Goal: Task Accomplishment & Management: Manage account settings

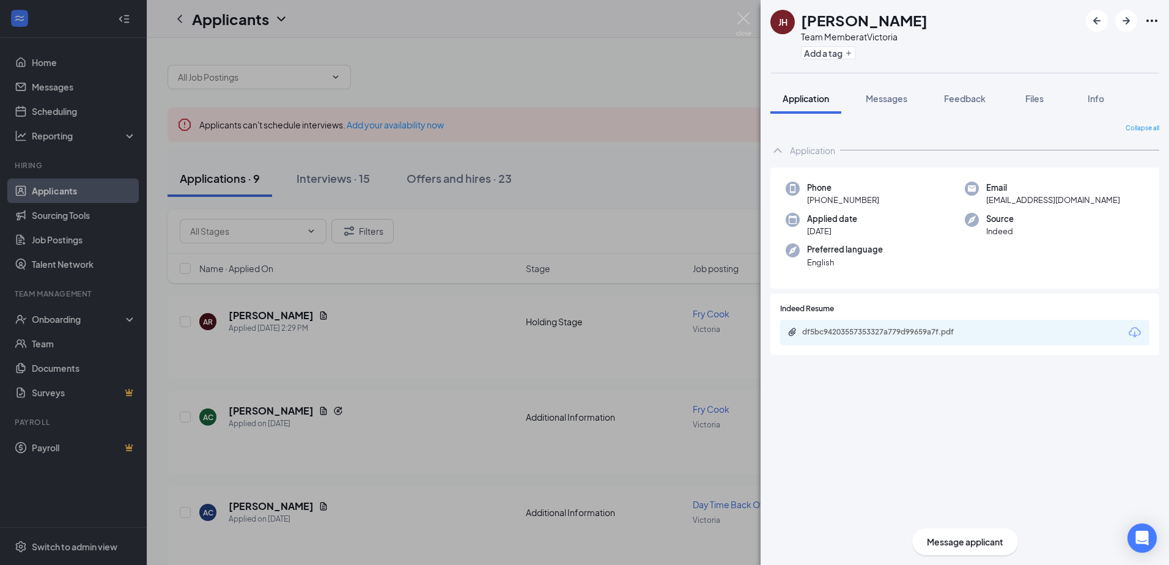
click at [603, 84] on div "[PERSON_NAME] [PERSON_NAME] Team Member at [GEOGRAPHIC_DATA] Add a tag Applicat…" at bounding box center [584, 282] width 1169 height 565
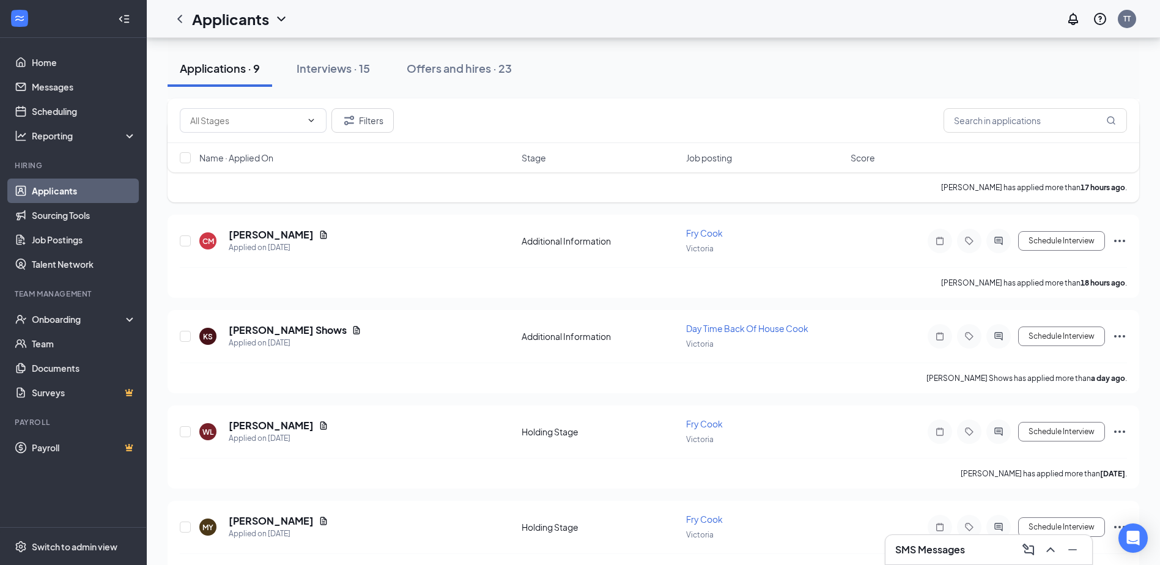
scroll to position [428, 0]
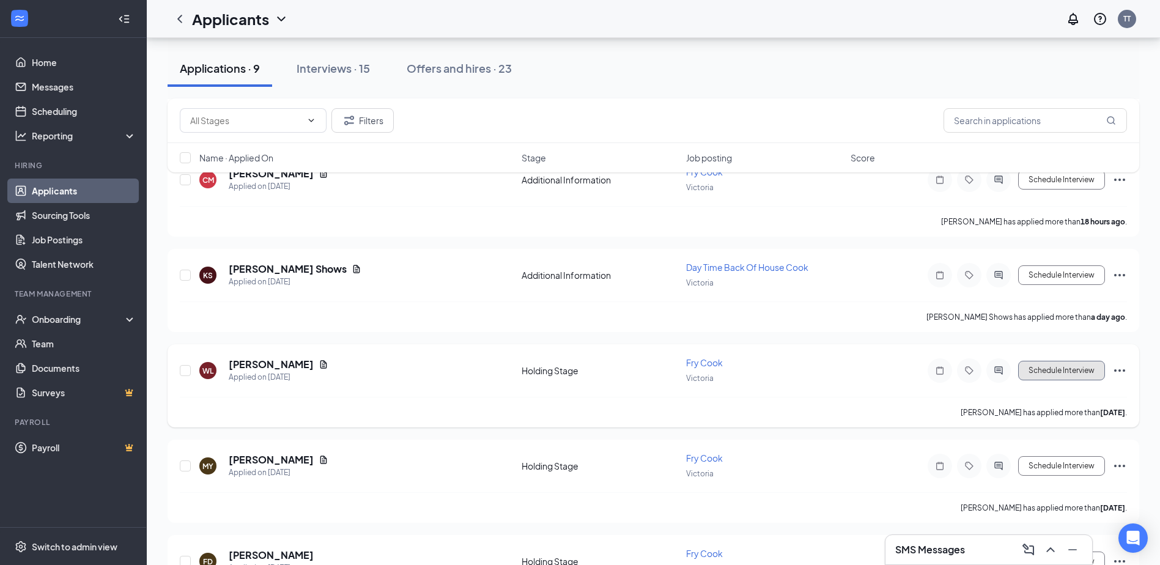
click at [1053, 368] on button "Schedule Interview" at bounding box center [1061, 371] width 87 height 20
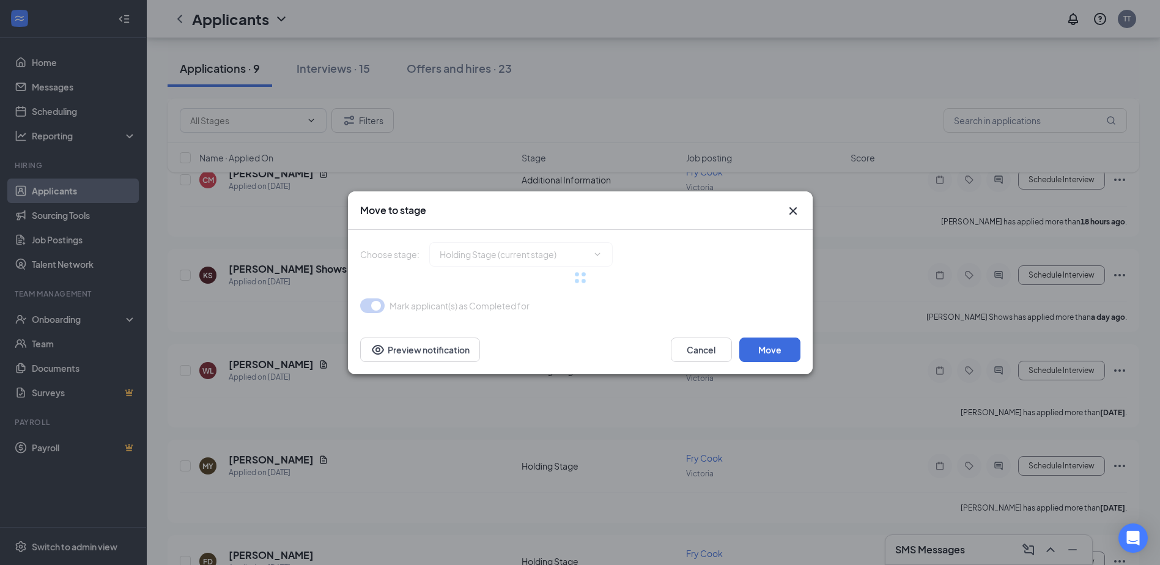
type input "Onsite Interview (next stage)"
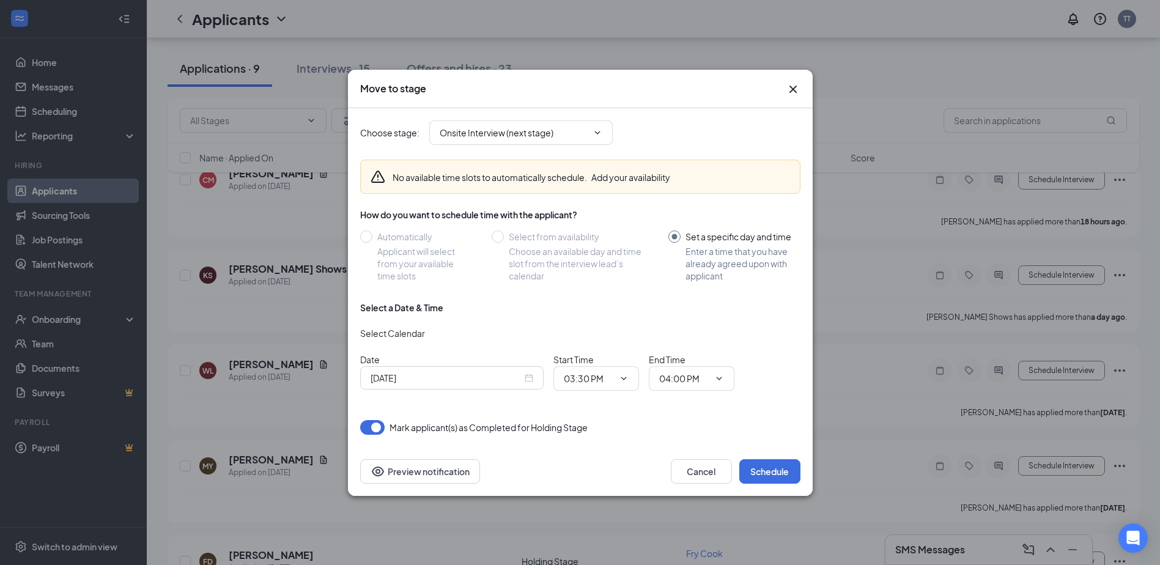
click at [484, 381] on input "[DATE]" at bounding box center [446, 377] width 152 height 13
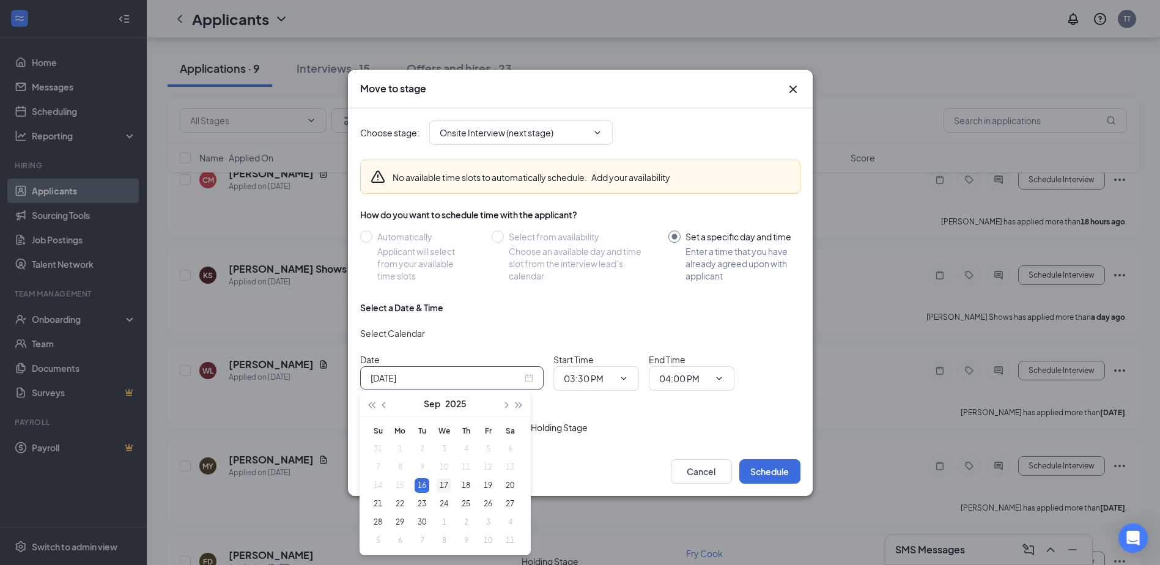
type input "[DATE]"
click at [441, 486] on div "17" at bounding box center [443, 485] width 15 height 15
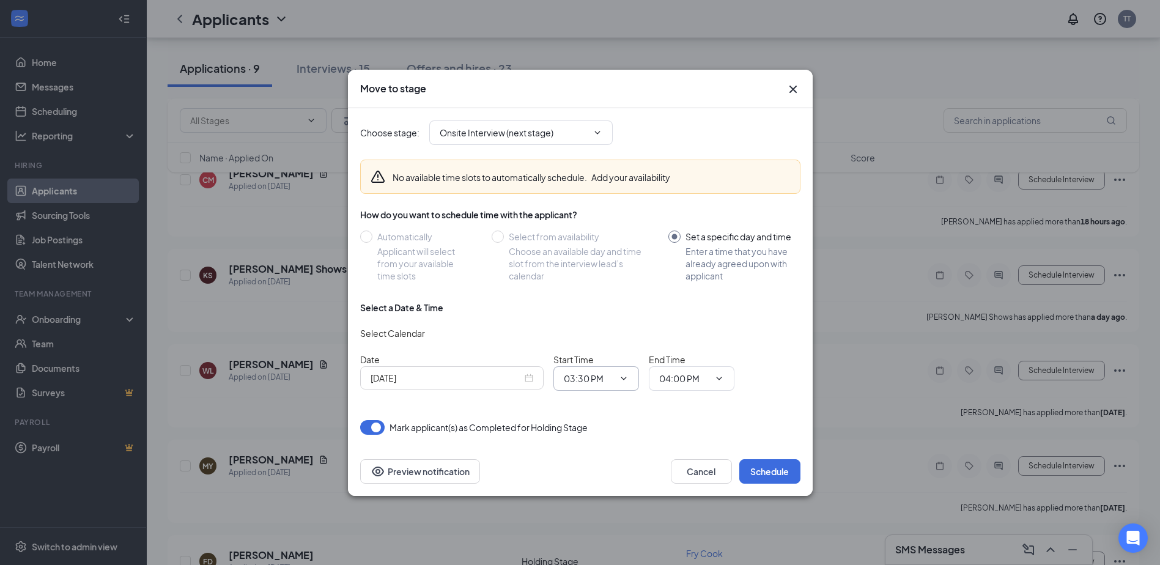
click at [621, 378] on icon "ChevronDown" at bounding box center [624, 379] width 10 height 10
click at [625, 375] on icon "ChevronDown" at bounding box center [624, 379] width 10 height 10
click at [622, 378] on icon "ChevronDown" at bounding box center [624, 379] width 10 height 10
click at [622, 378] on icon "ChevronDown" at bounding box center [623, 378] width 6 height 3
click at [620, 377] on icon "ChevronDown" at bounding box center [624, 379] width 10 height 10
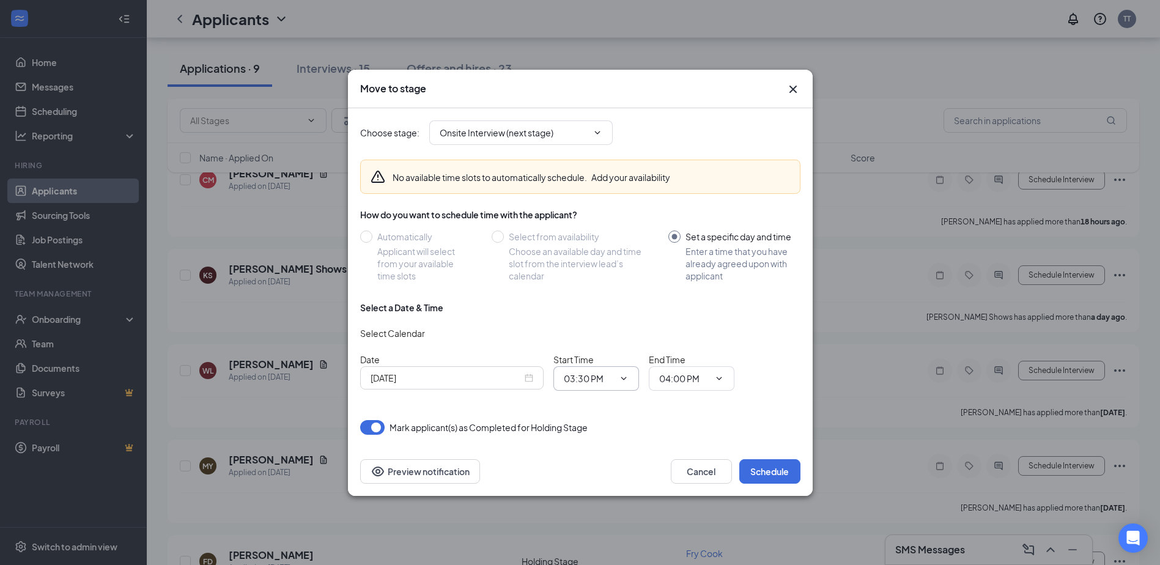
click at [581, 387] on span "03:30 PM" at bounding box center [596, 378] width 86 height 24
click at [623, 378] on icon "ChevronDown" at bounding box center [624, 379] width 10 height 10
click at [764, 466] on button "Schedule" at bounding box center [769, 471] width 61 height 24
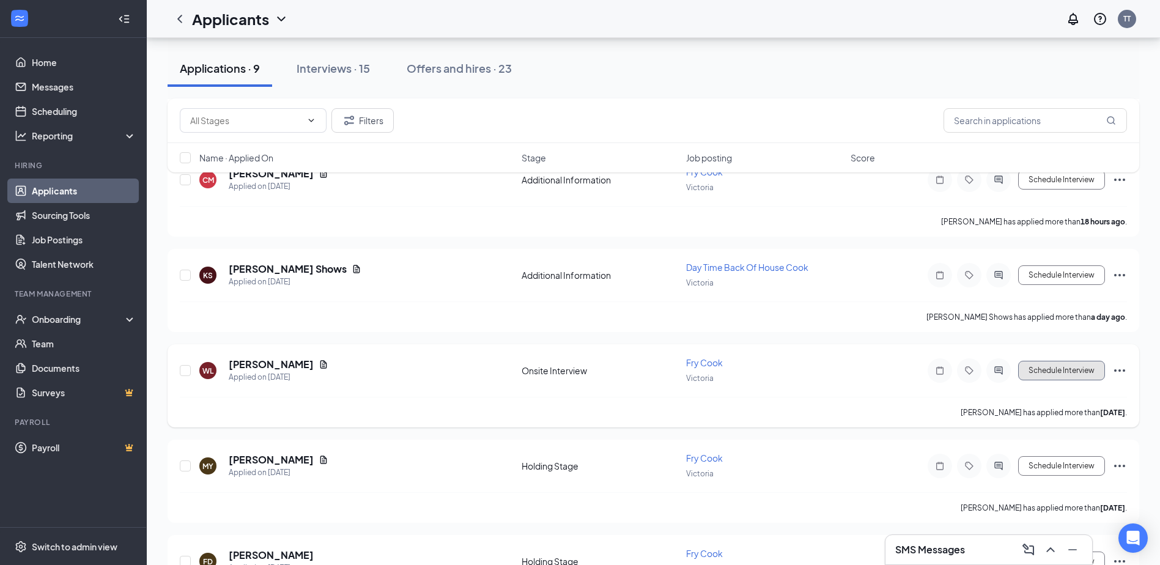
click at [1045, 372] on button "Schedule Interview" at bounding box center [1061, 371] width 87 height 20
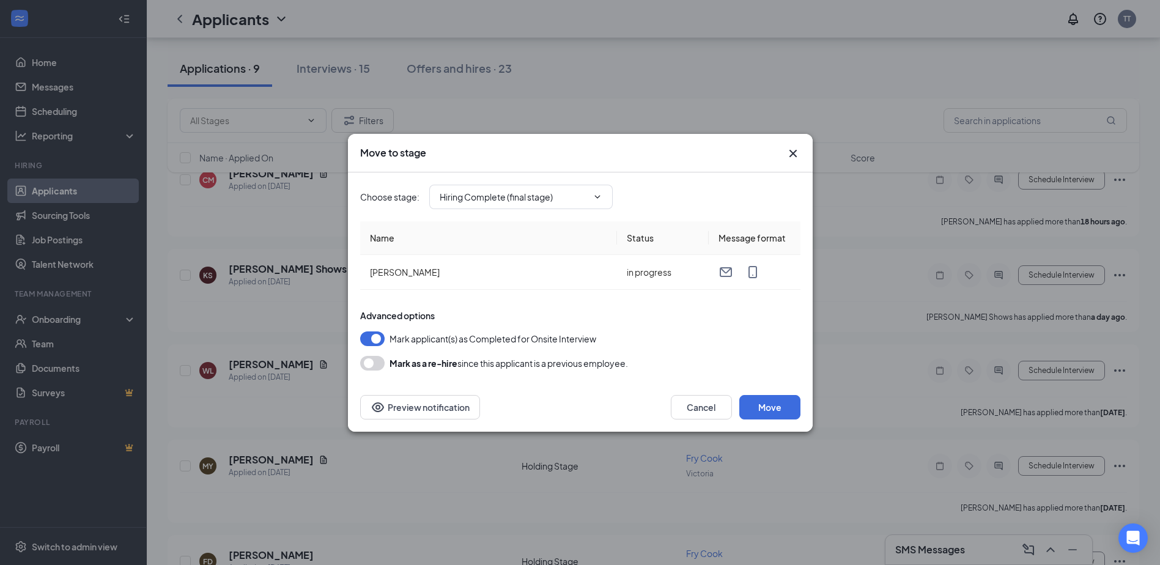
click at [795, 150] on icon "Cross" at bounding box center [792, 152] width 7 height 7
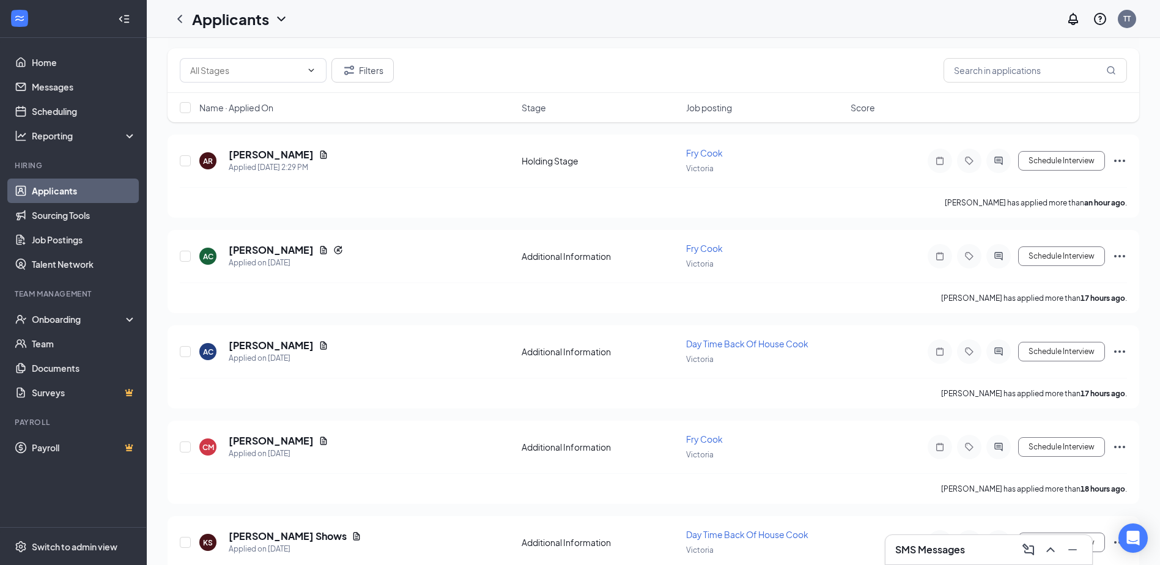
scroll to position [0, 0]
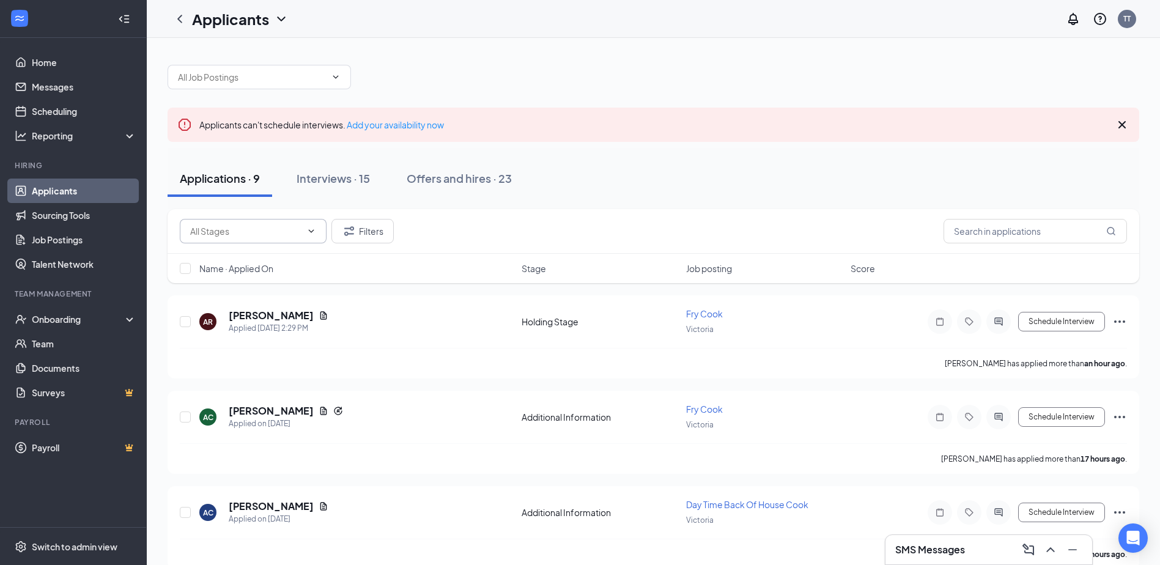
click at [313, 225] on span at bounding box center [253, 231] width 147 height 24
click at [311, 229] on icon "ChevronDown" at bounding box center [311, 231] width 10 height 10
